Goal: Check status: Check status

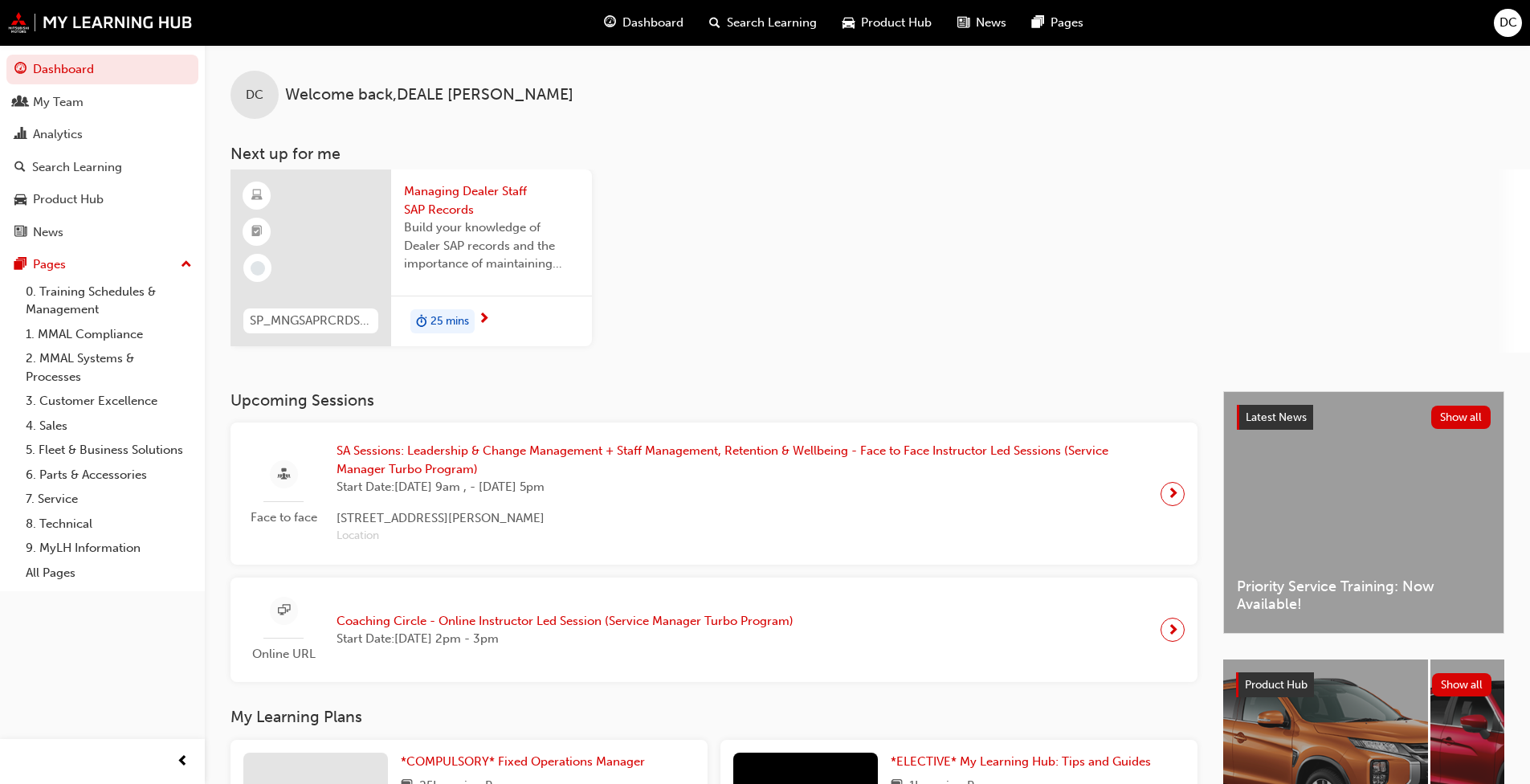
click at [61, 136] on div "Analytics" at bounding box center [57, 135] width 50 height 19
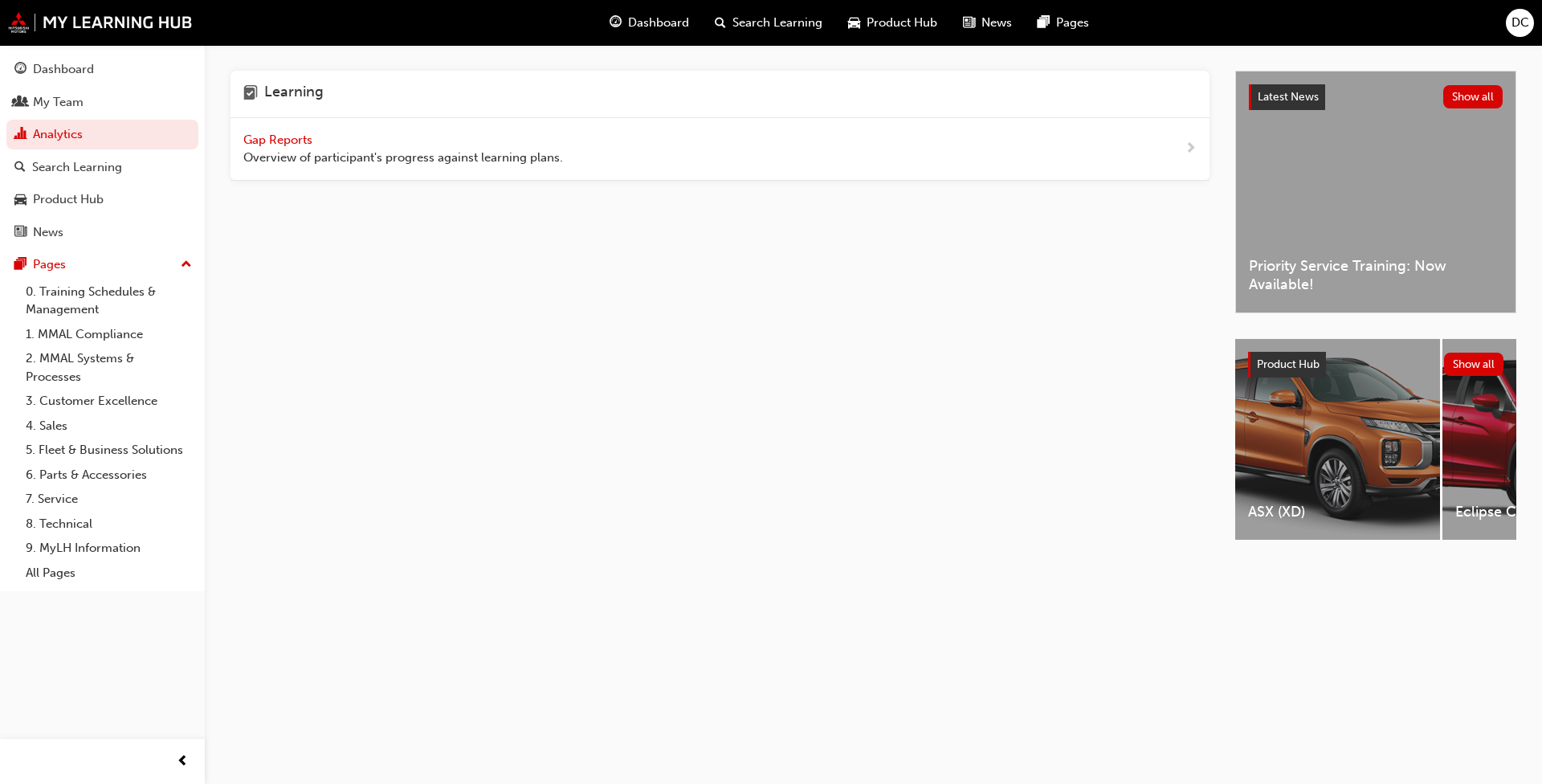
click at [293, 139] on span "Gap Reports" at bounding box center [280, 139] width 72 height 14
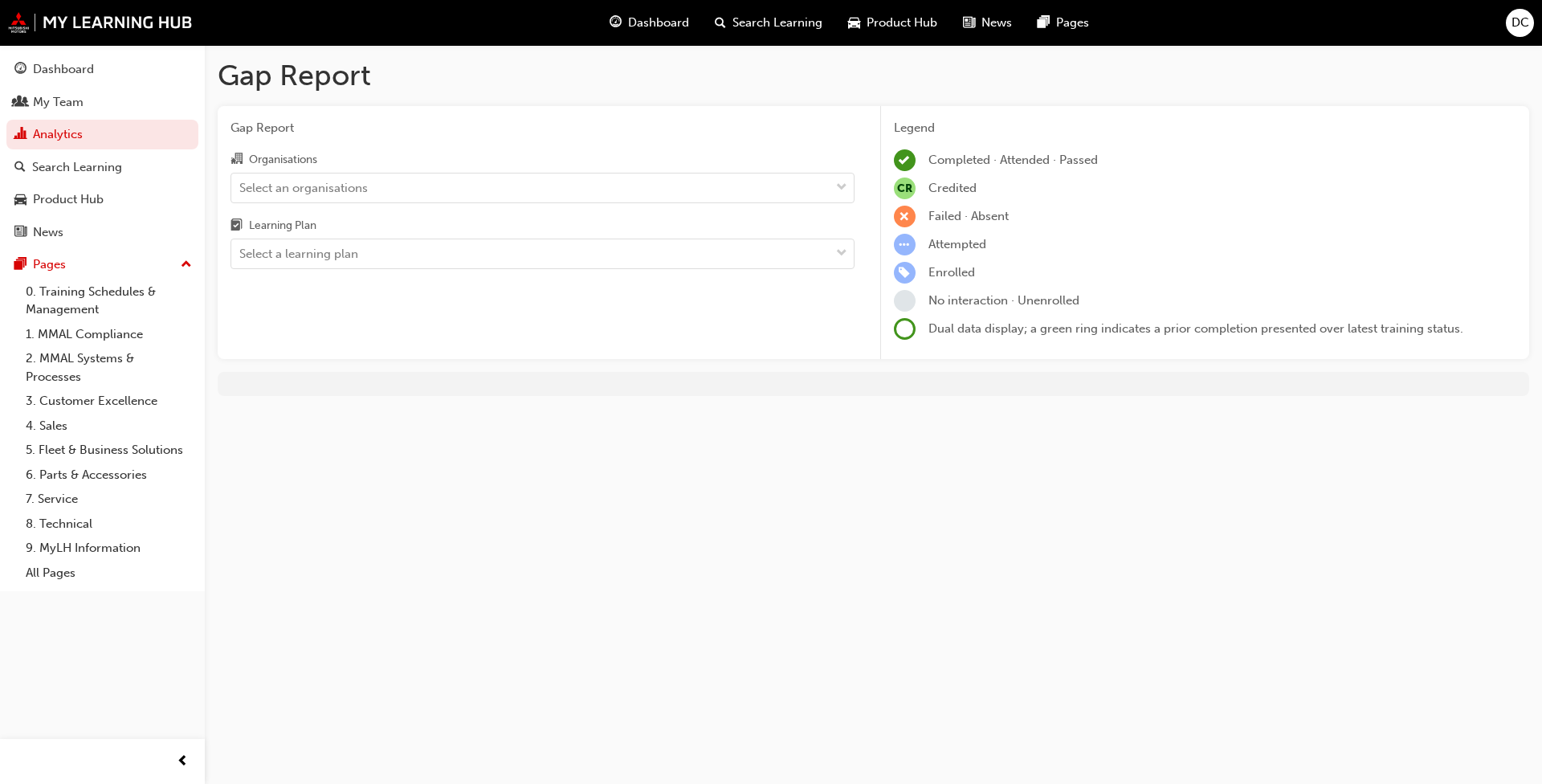
click at [521, 193] on div "Select an organisations" at bounding box center [531, 187] width 599 height 28
click at [241, 193] on input "Organisations Select an organisations" at bounding box center [240, 186] width 2 height 14
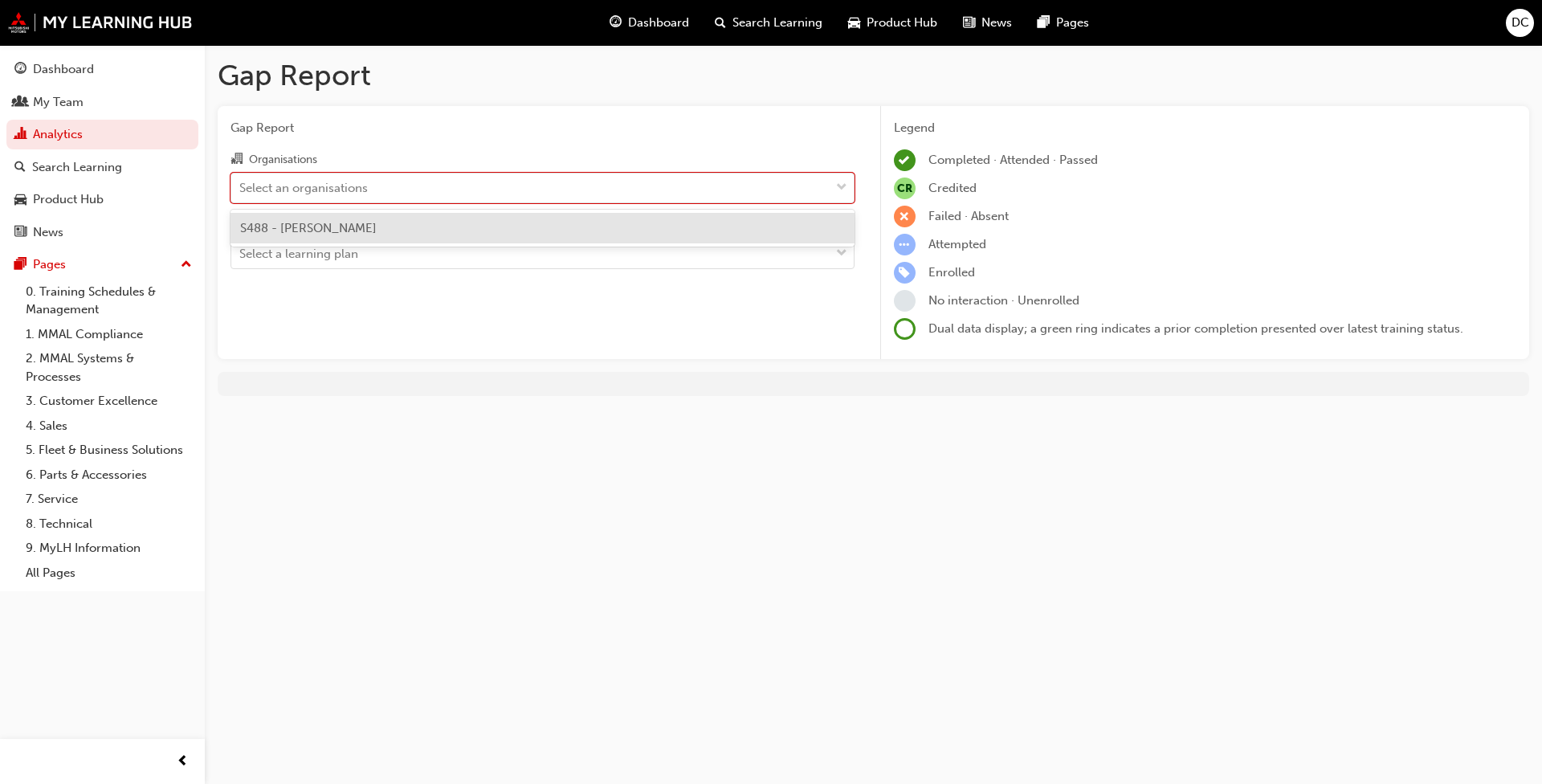
click at [435, 230] on div "S488 - [PERSON_NAME]" at bounding box center [542, 228] width 624 height 31
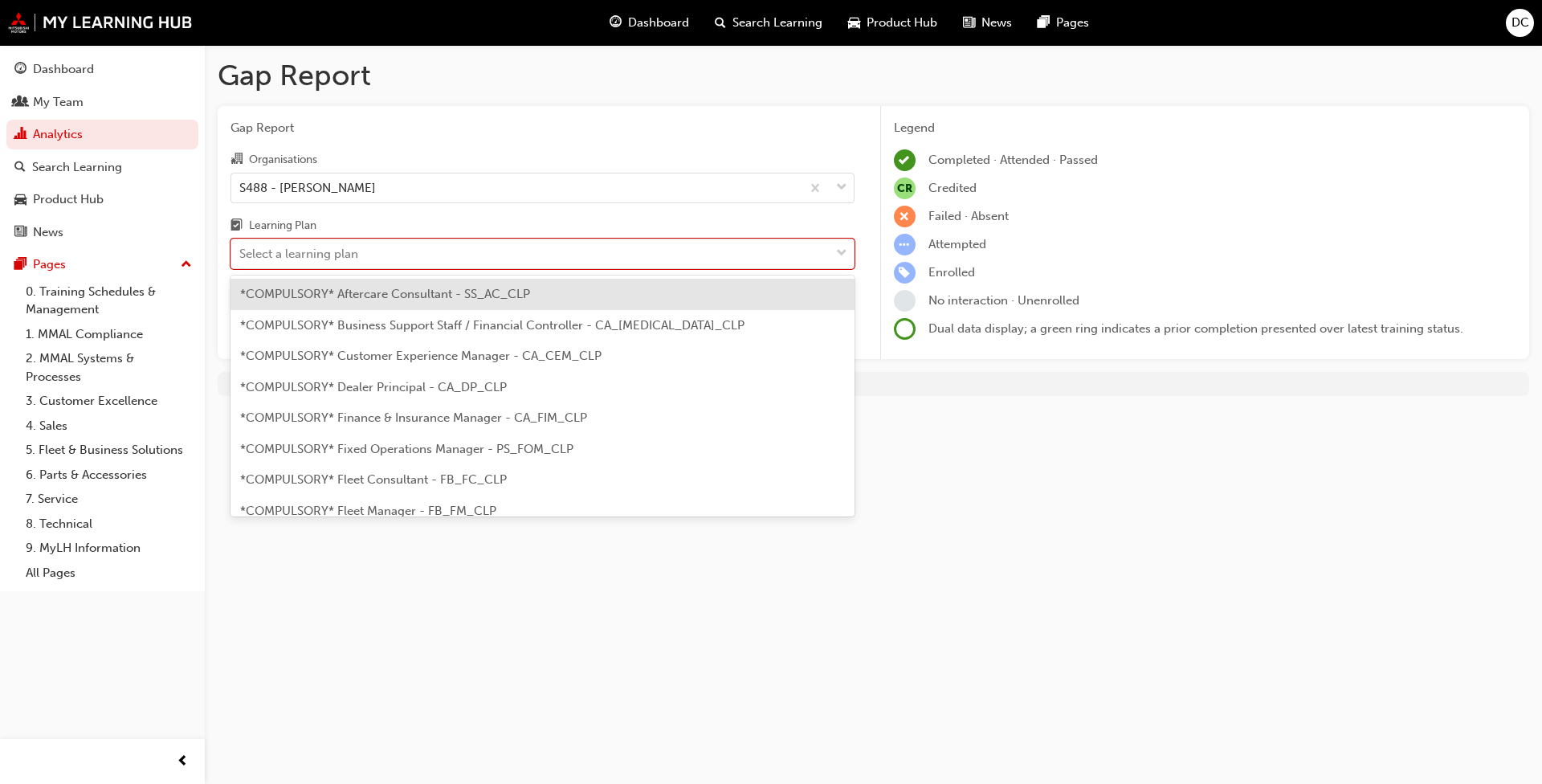
click at [434, 260] on div "Select a learning plan" at bounding box center [531, 254] width 599 height 28
click at [241, 260] on input "Learning Plan option *COMPULSORY* Aftercare Consultant - SS_AC_CLP focused, 1 o…" at bounding box center [240, 253] width 2 height 14
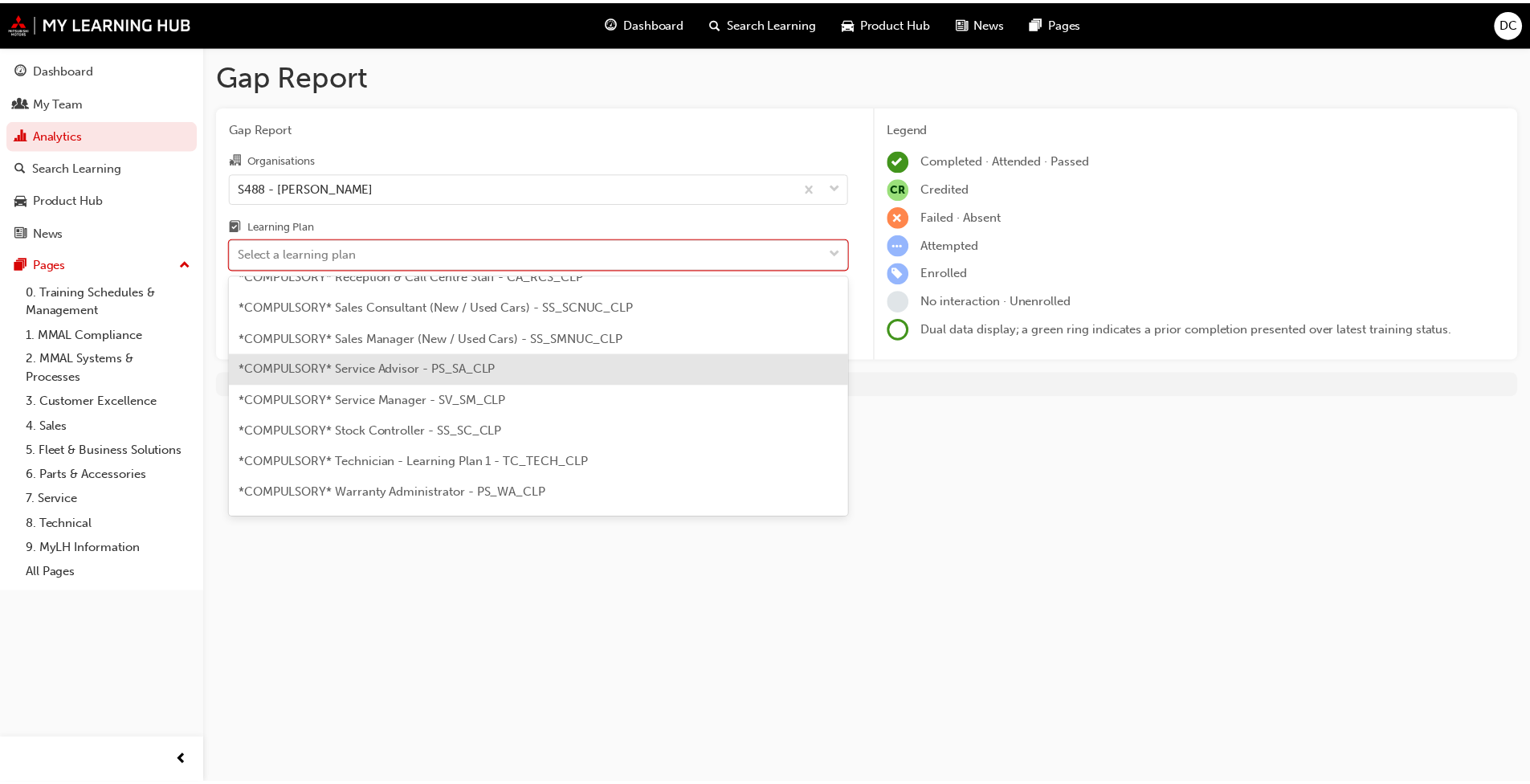
scroll to position [562, 0]
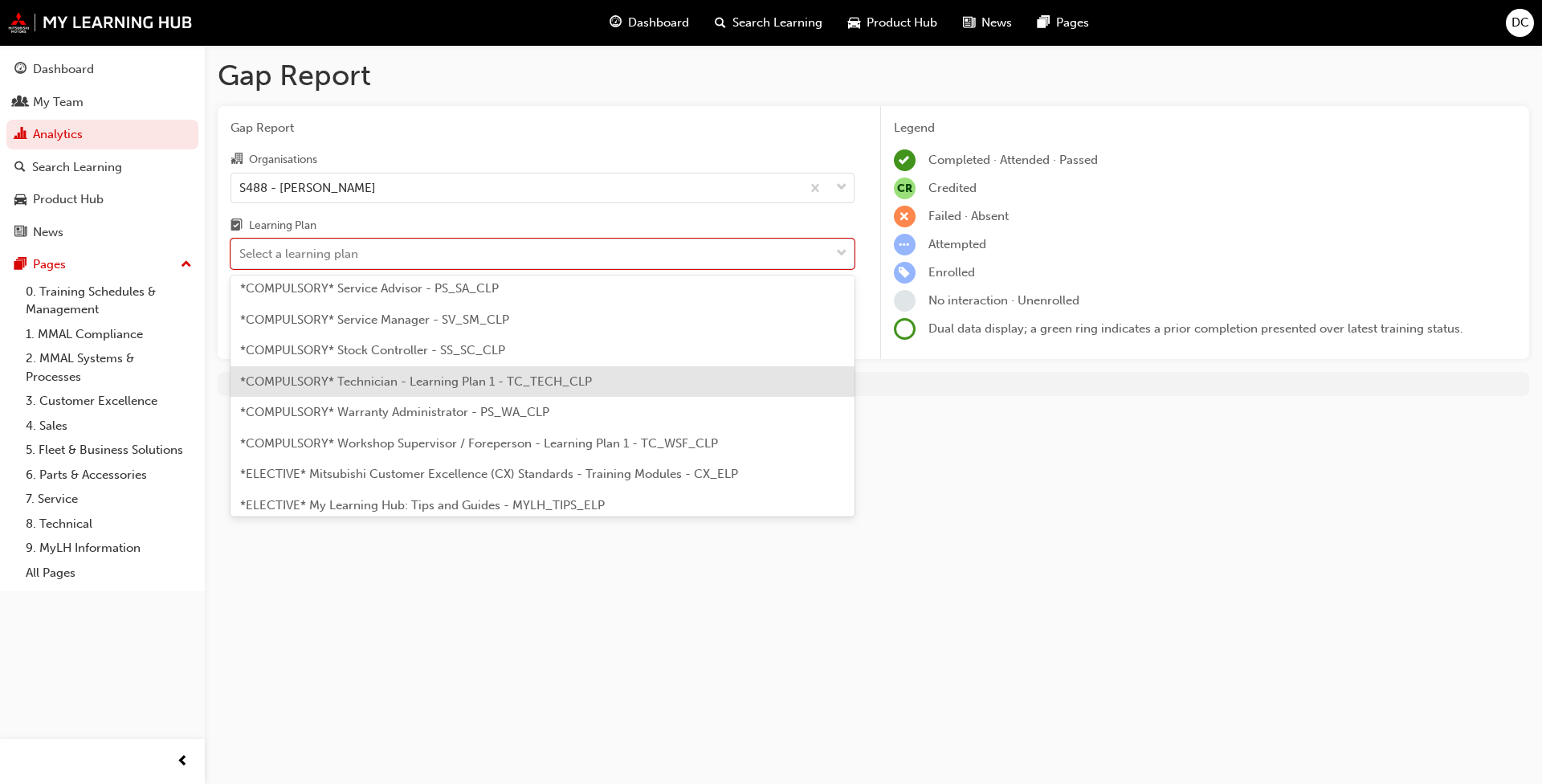
click at [426, 373] on div "*COMPULSORY* Technician - Learning Plan 1 - TC_TECH_CLP" at bounding box center [542, 381] width 624 height 31
